Goal: Transaction & Acquisition: Purchase product/service

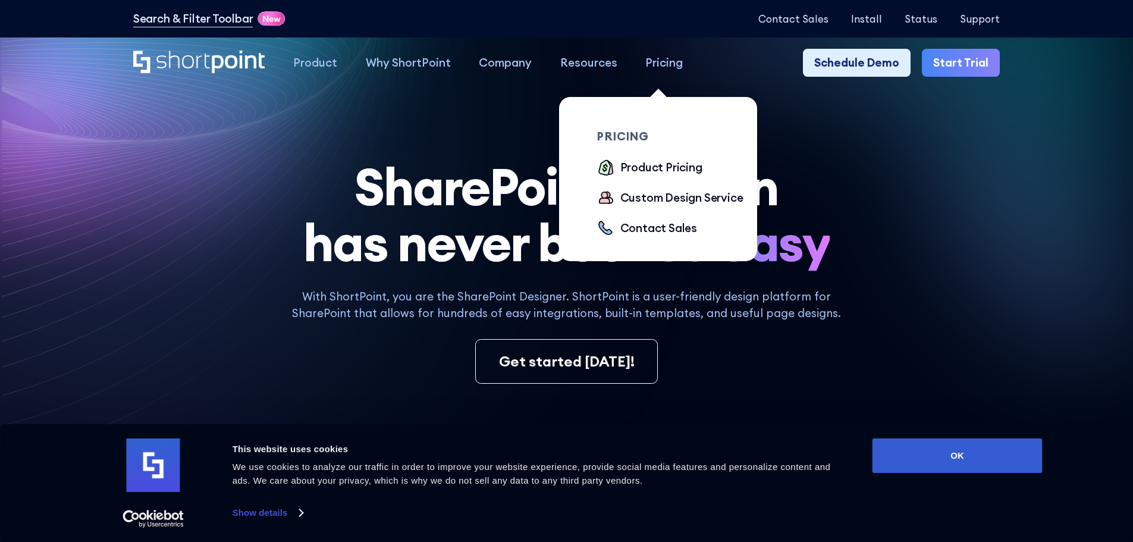
click at [653, 65] on div "Pricing" at bounding box center [663, 62] width 37 height 17
click at [663, 167] on div "Product Pricing" at bounding box center [661, 167] width 82 height 17
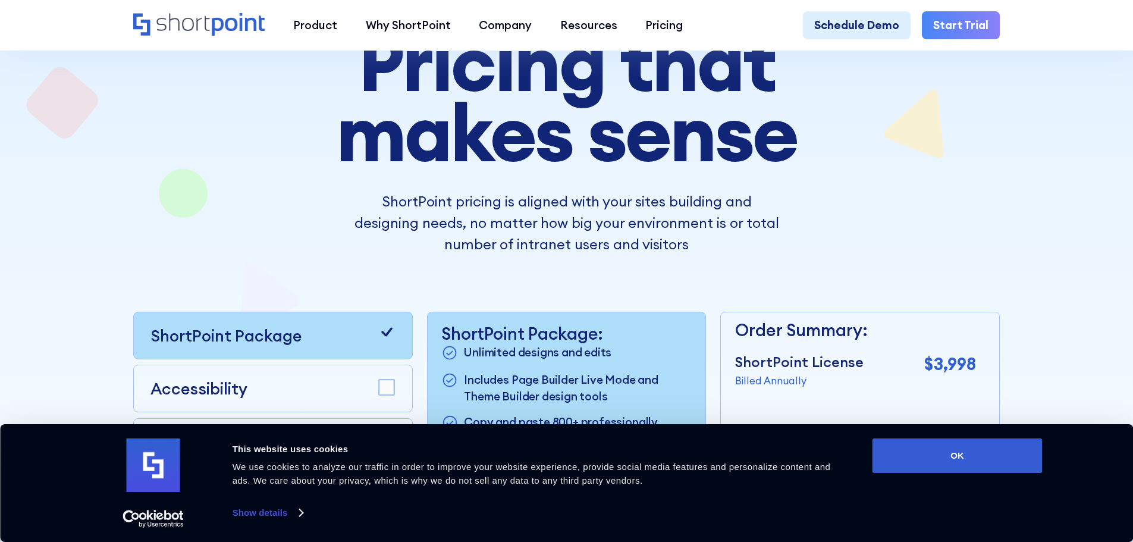
scroll to position [178, 0]
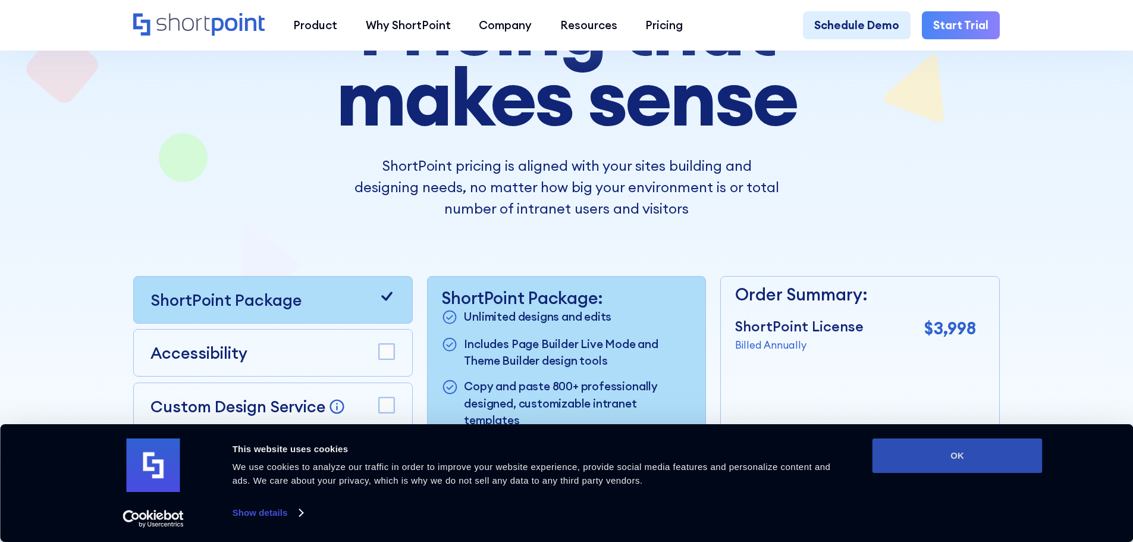
click at [936, 457] on button "OK" at bounding box center [958, 455] width 170 height 35
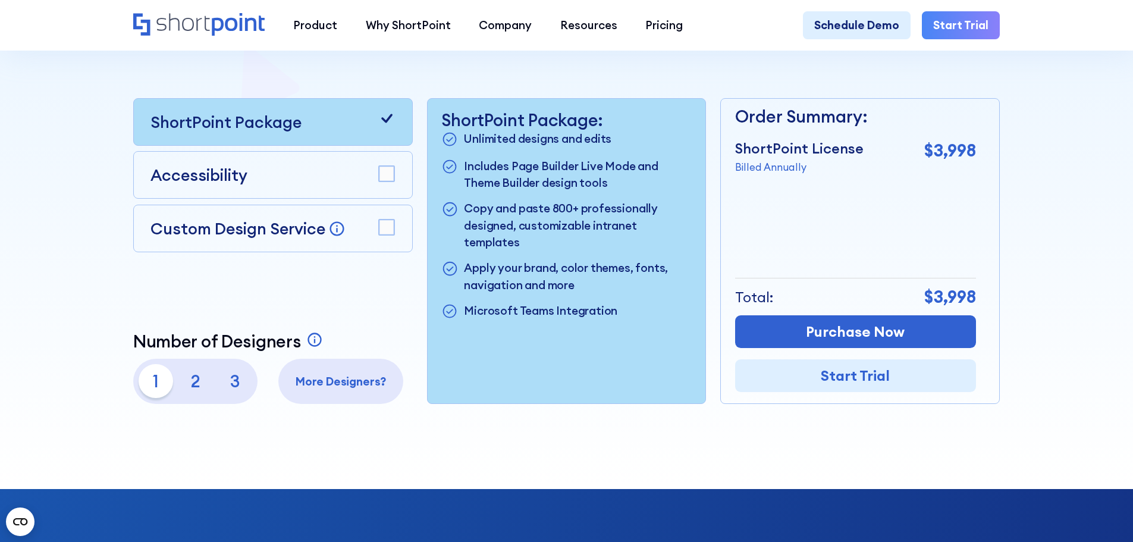
scroll to position [357, 0]
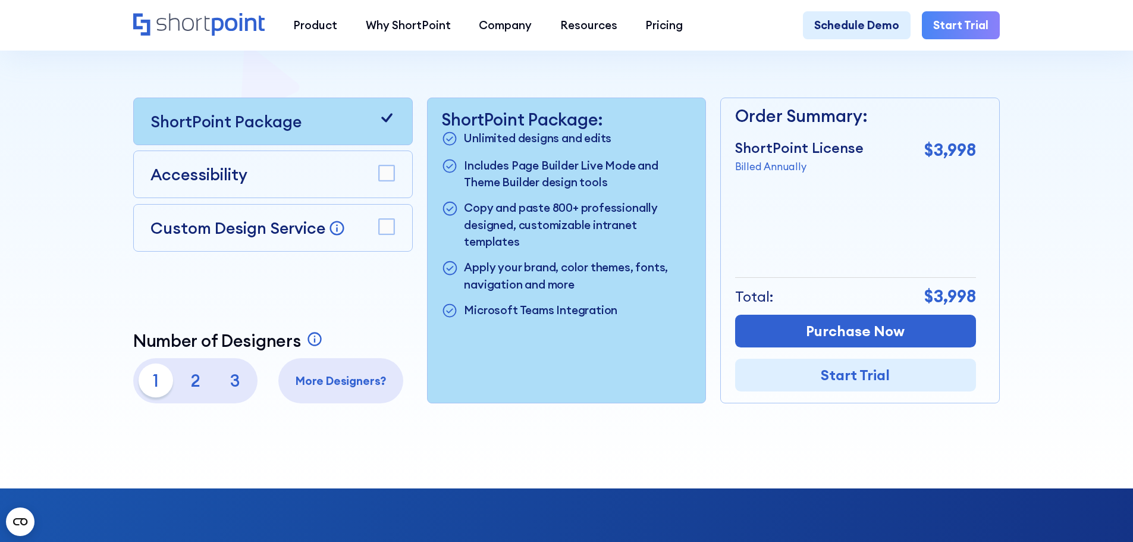
click at [234, 386] on p "3" at bounding box center [235, 380] width 34 height 34
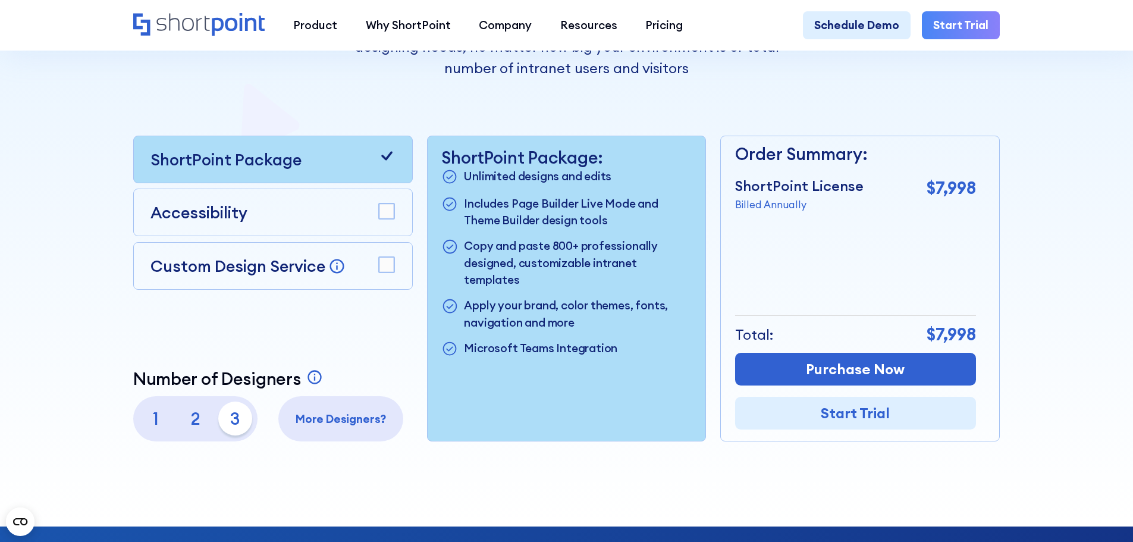
scroll to position [297, 0]
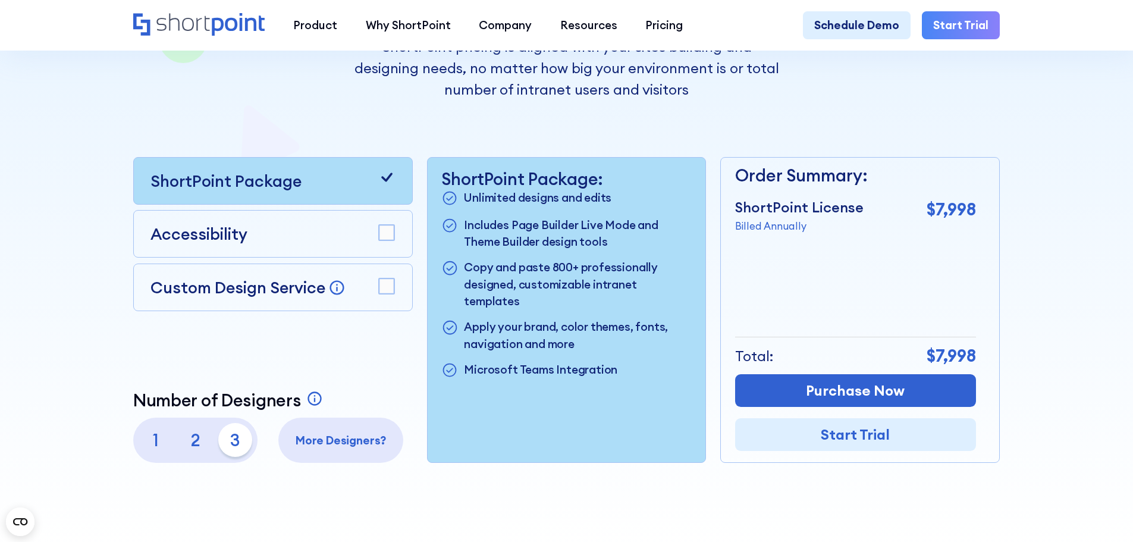
click at [192, 447] on p "2" at bounding box center [195, 440] width 34 height 34
click at [237, 448] on p "3" at bounding box center [235, 440] width 34 height 34
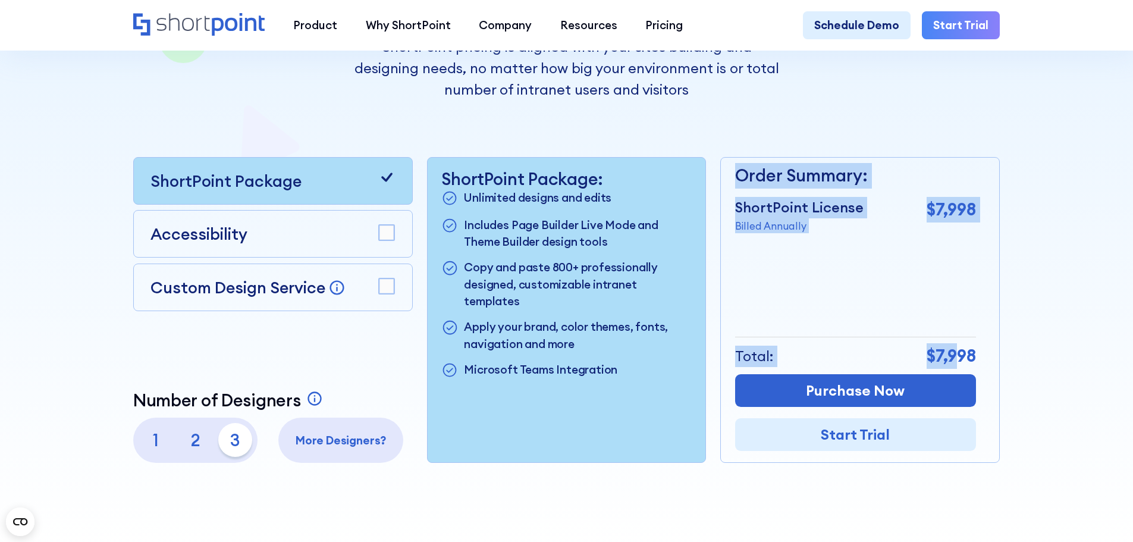
drag, startPoint x: 989, startPoint y: 358, endPoint x: 965, endPoint y: 363, distance: 23.7
click at [957, 363] on div "Order Summary: ShortPoint License Billed Annually $7,998 + Custom Design Servic…" at bounding box center [860, 310] width 280 height 306
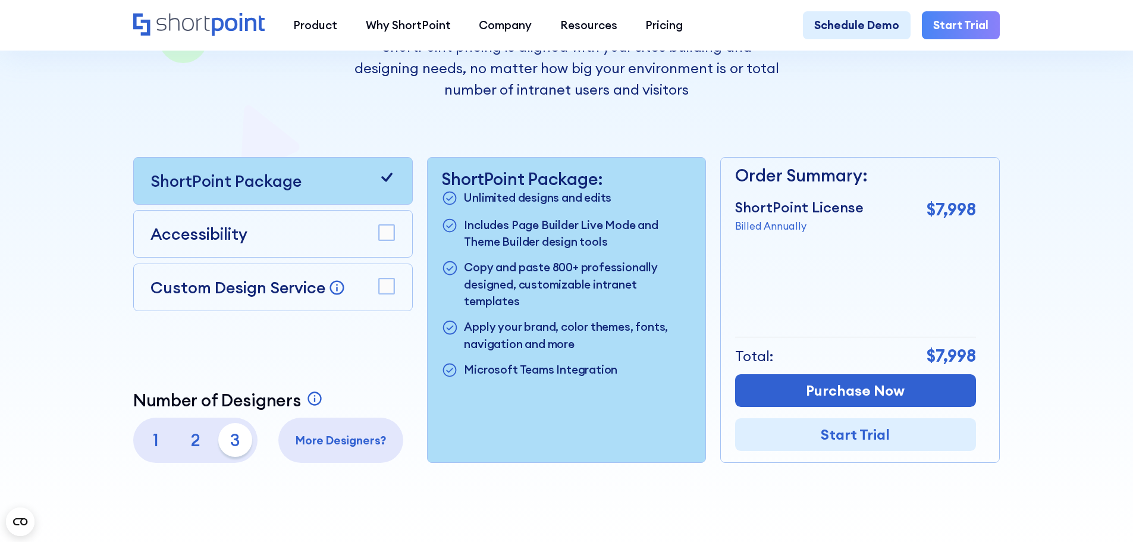
click at [966, 363] on p "$7,998" at bounding box center [951, 356] width 49 height 26
